Goal: Use online tool/utility: Use online tool/utility

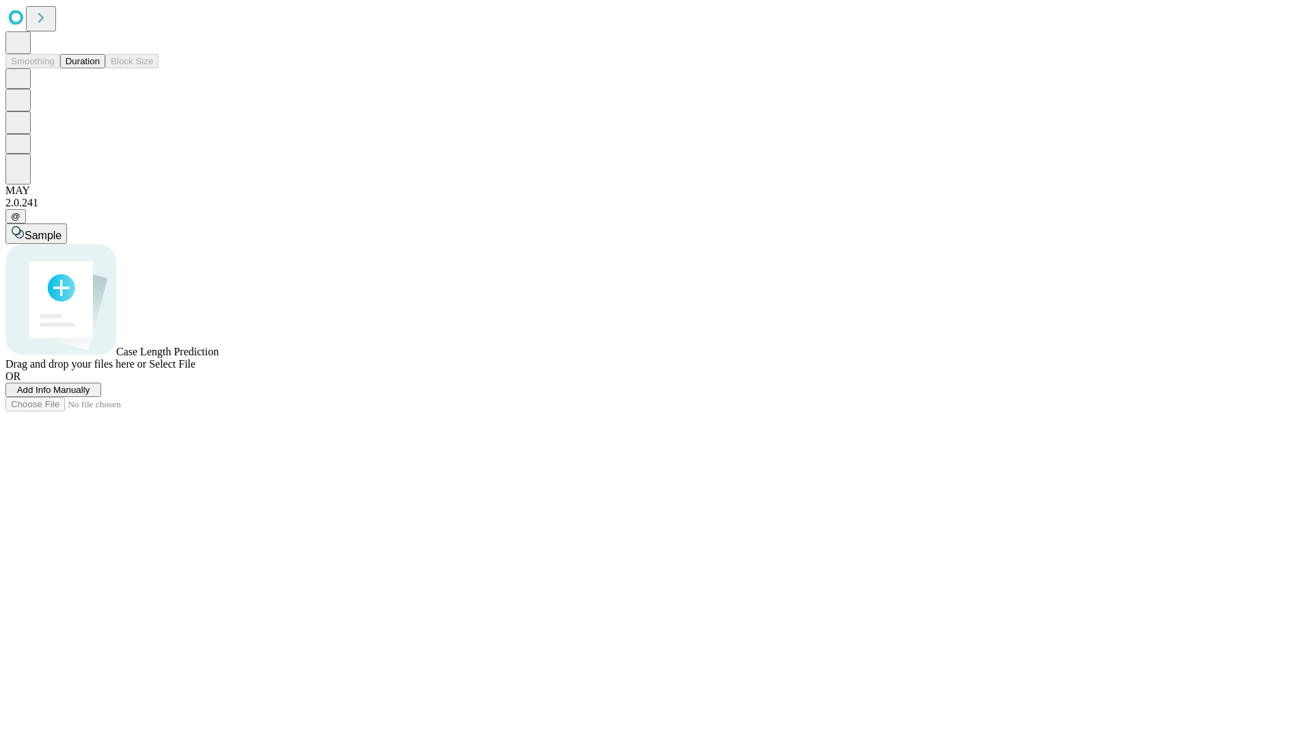
click at [100, 68] on button "Duration" at bounding box center [82, 61] width 45 height 14
click at [195, 370] on span "Select File" at bounding box center [172, 364] width 46 height 12
